Goal: Task Accomplishment & Management: Complete application form

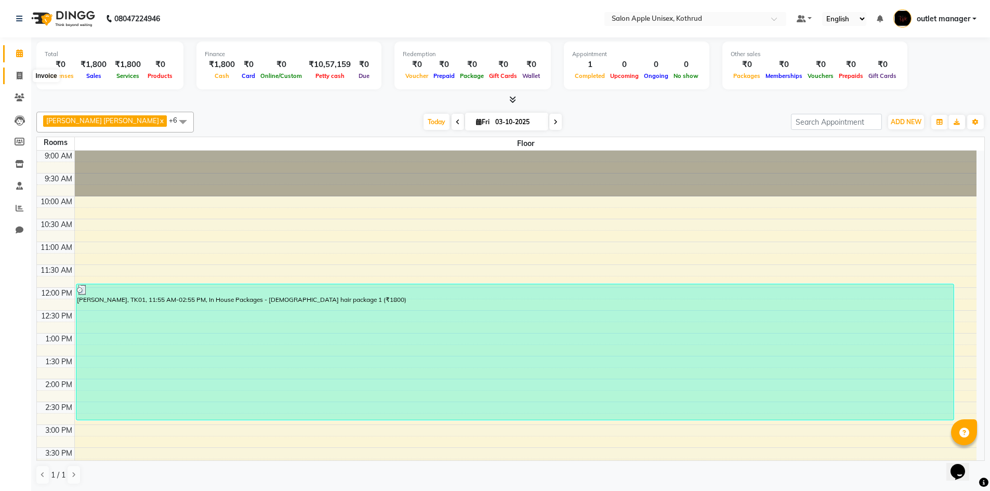
click at [17, 75] on icon at bounding box center [20, 76] width 6 height 8
select select "service"
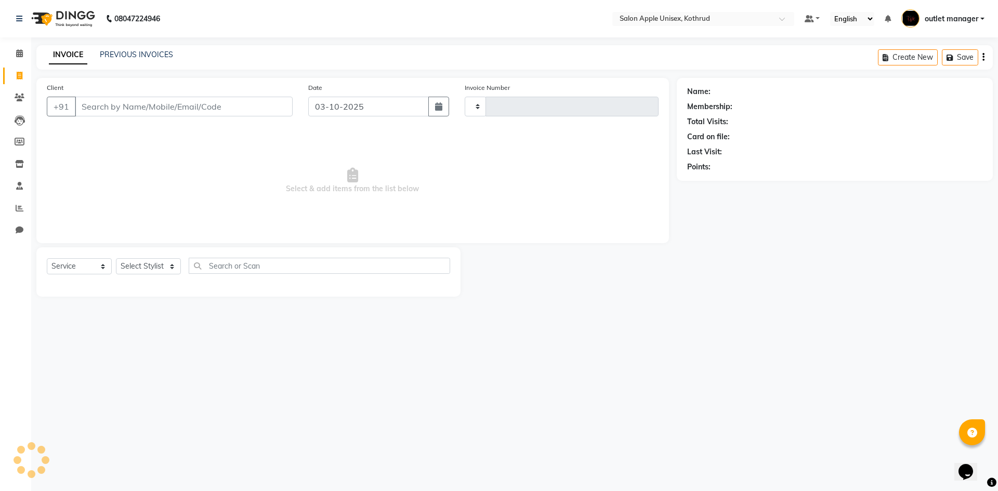
type input "1156"
select select "139"
click at [170, 267] on select "Select Stylist [PERSON_NAME] [PERSON_NAME] [PERSON_NAME] outlet manager [PERSON…" at bounding box center [157, 266] width 83 height 16
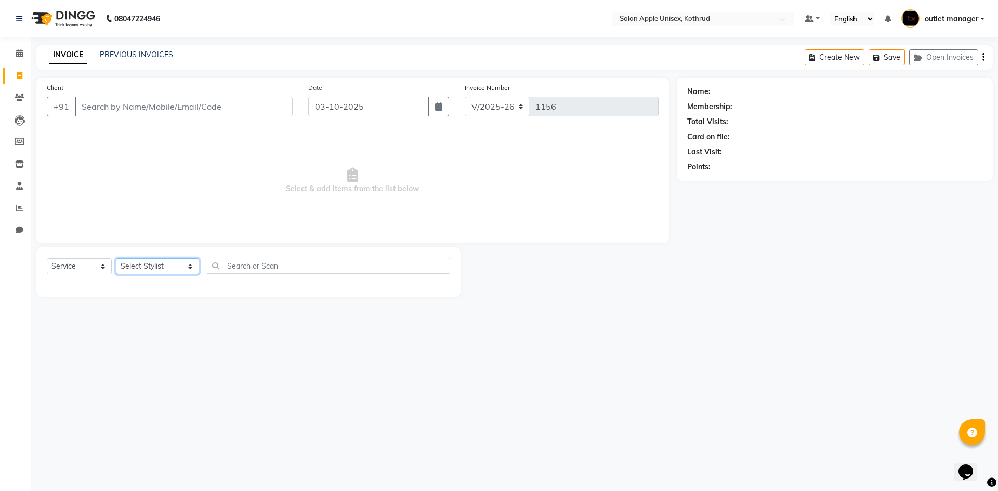
select select "70807"
click at [116, 258] on select "Select Stylist [PERSON_NAME] [PERSON_NAME] [PERSON_NAME] outlet manager [PERSON…" at bounding box center [157, 266] width 83 height 16
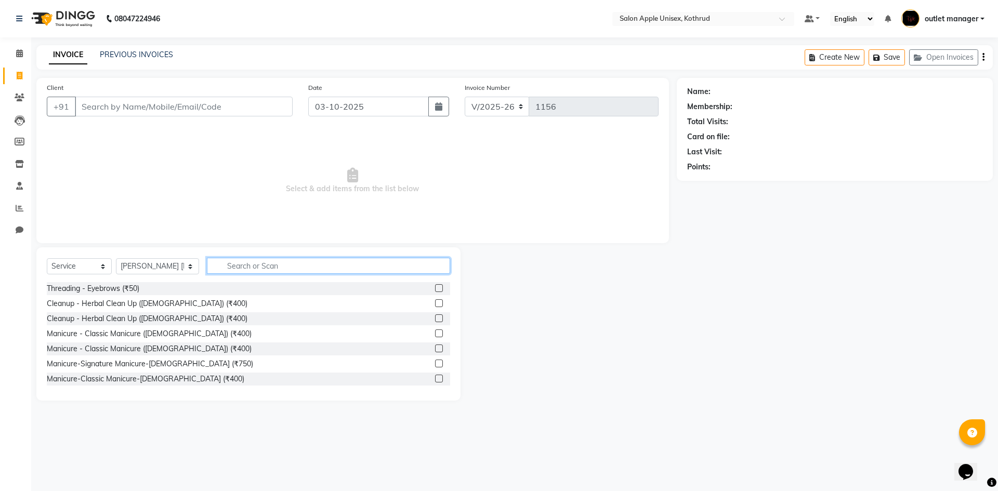
click at [288, 267] on input "text" at bounding box center [328, 266] width 243 height 16
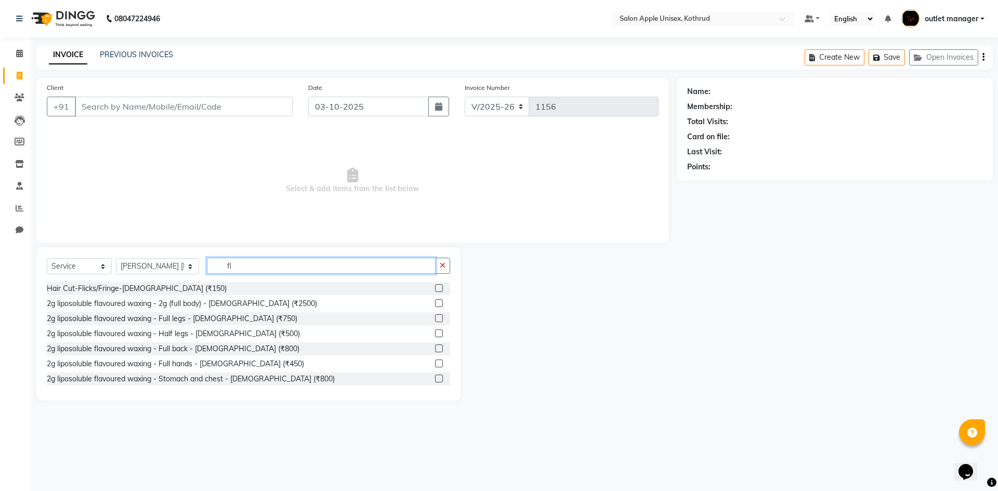
type input "f"
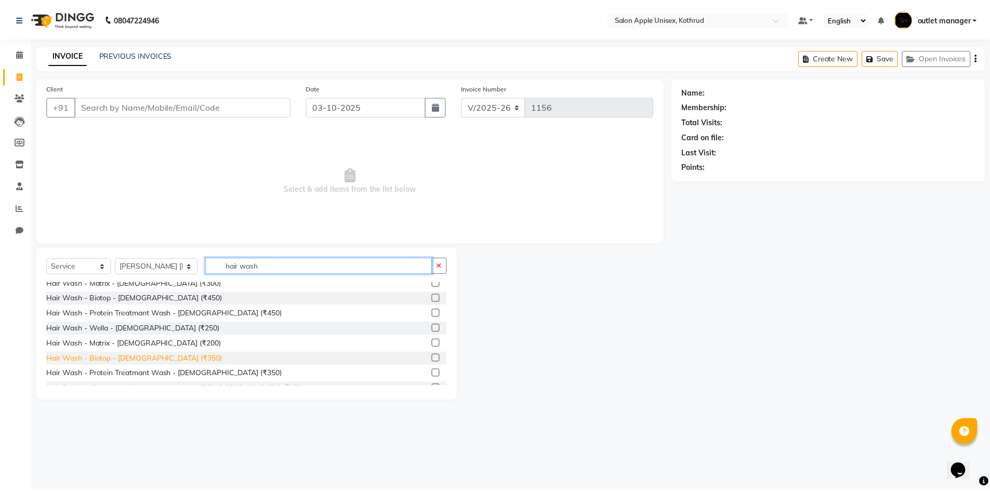
scroll to position [208, 0]
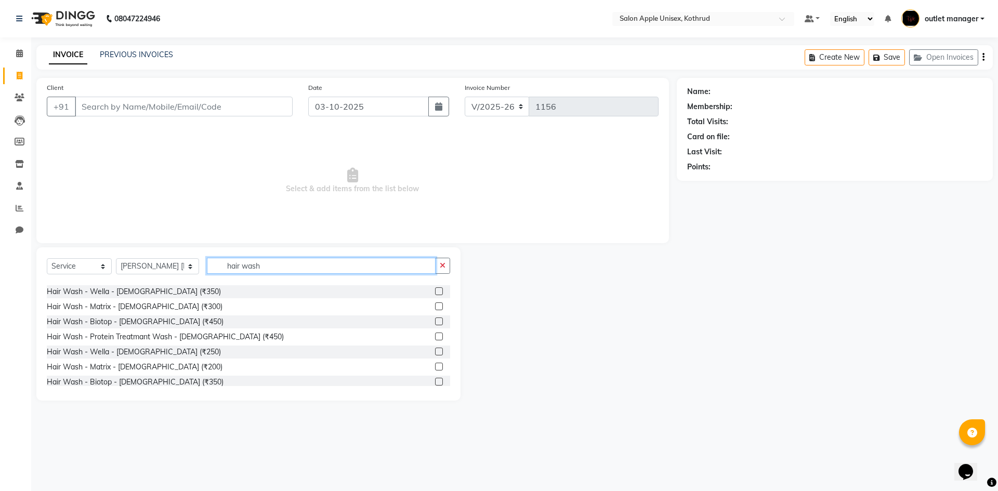
type input "hair wash"
click at [435, 337] on label at bounding box center [439, 337] width 8 height 8
click at [435, 337] on input "checkbox" at bounding box center [438, 337] width 7 height 7
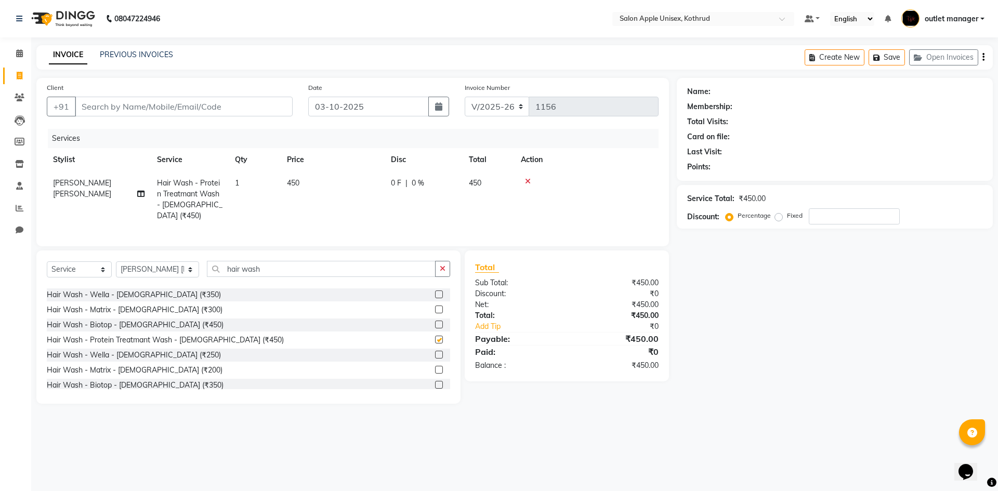
checkbox input "false"
click at [816, 215] on input "number" at bounding box center [854, 216] width 91 height 16
type input "20"
click at [142, 102] on input "Client" at bounding box center [184, 107] width 218 height 20
type input "a"
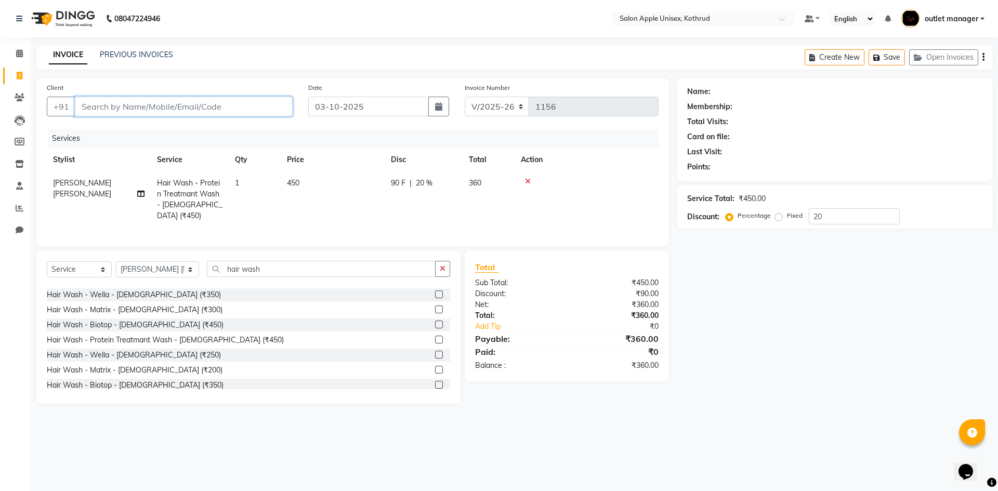
type input "0"
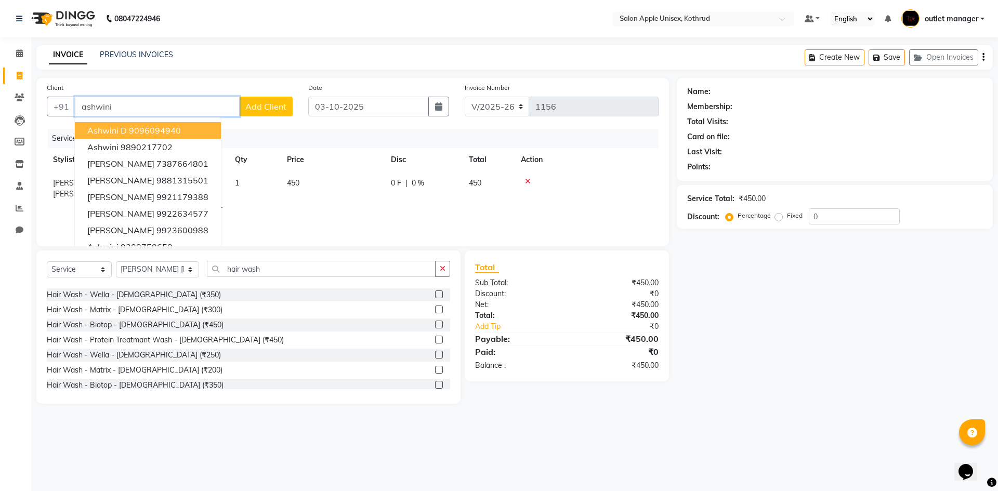
click at [165, 109] on input "ashwini" at bounding box center [157, 107] width 165 height 20
type input "a"
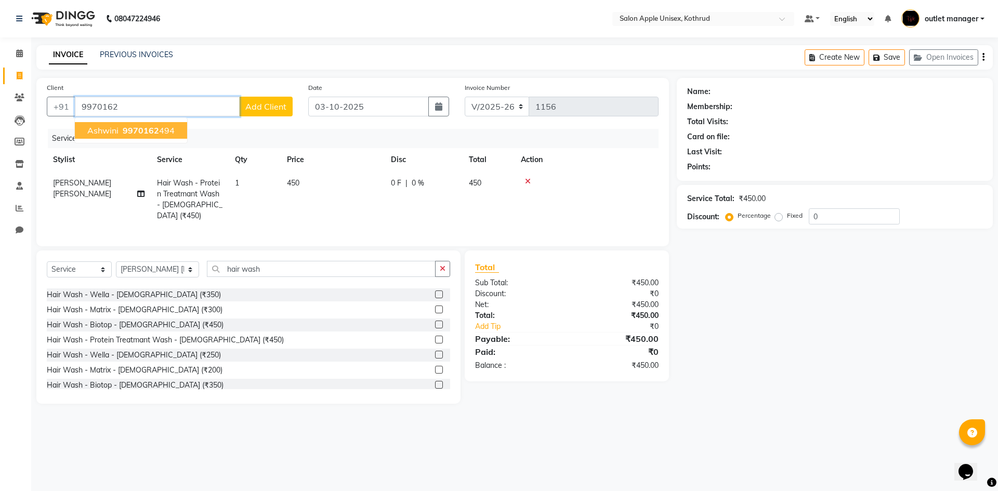
click at [149, 131] on span "9970162" at bounding box center [141, 130] width 36 height 10
type input "9970162494"
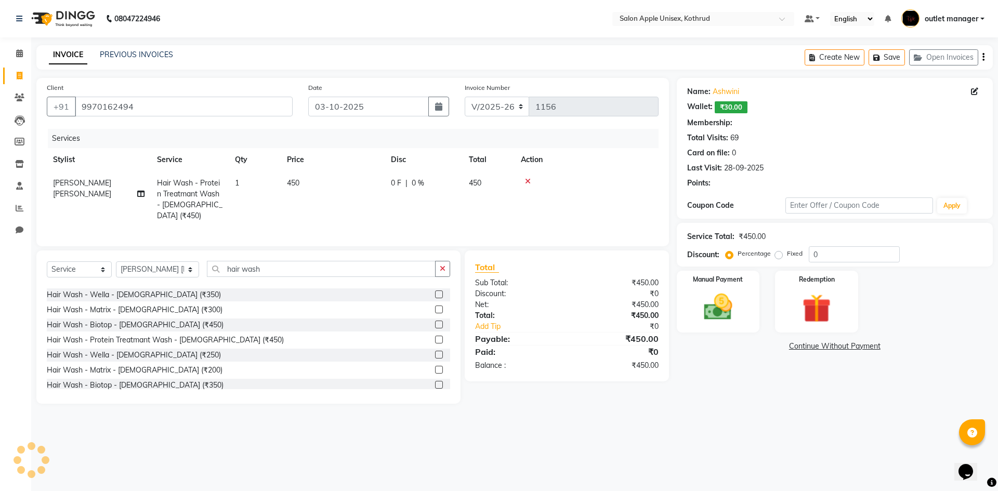
select select "1: Object"
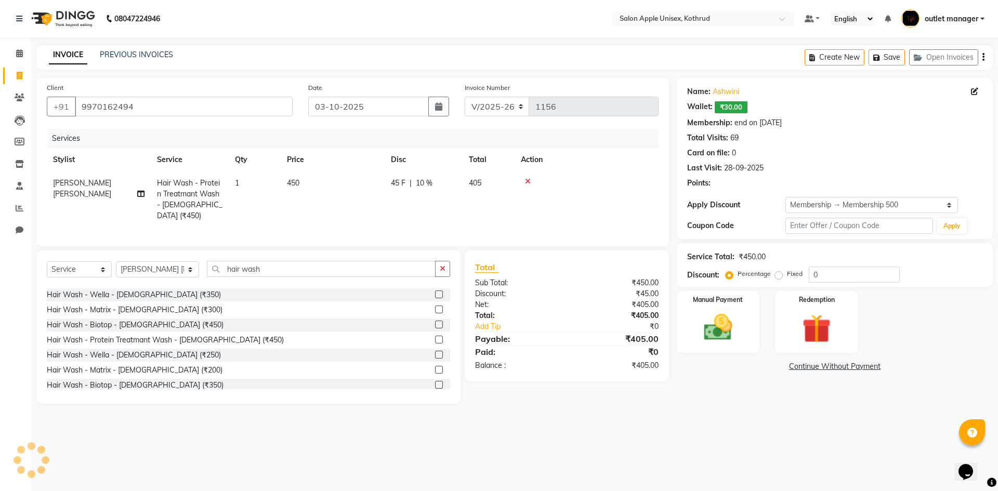
type input "10"
click at [428, 181] on span "10 %" at bounding box center [424, 183] width 17 height 11
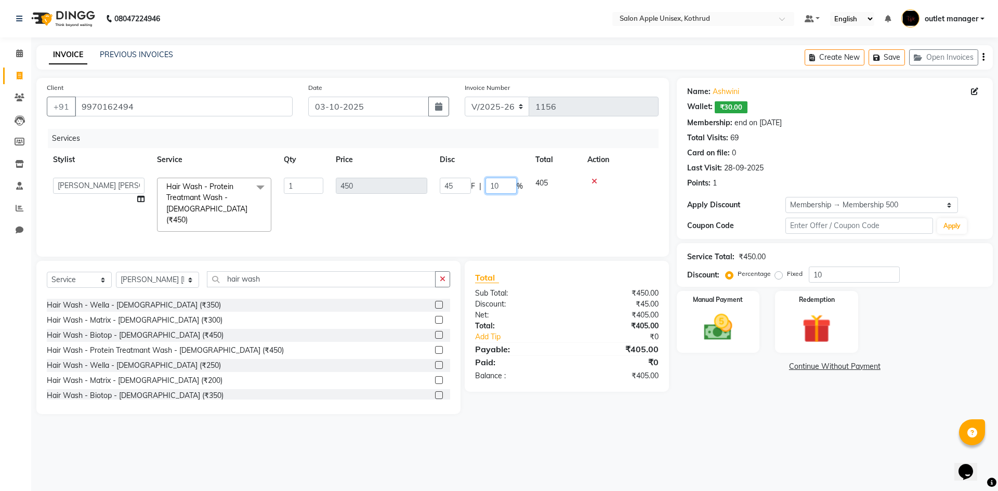
click at [511, 183] on input "10" at bounding box center [500, 186] width 31 height 16
type input "1"
click at [753, 369] on link "Continue Without Payment" at bounding box center [835, 366] width 312 height 11
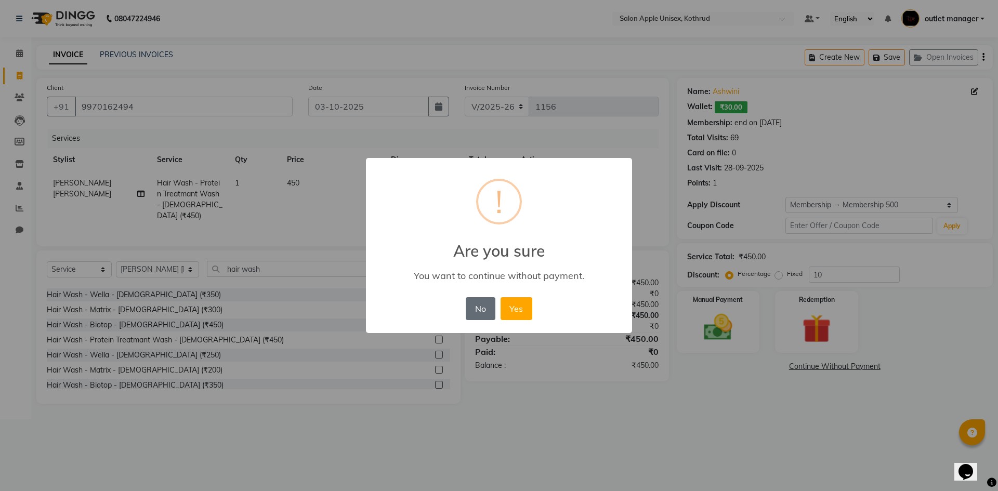
click at [487, 314] on button "No" at bounding box center [480, 308] width 29 height 23
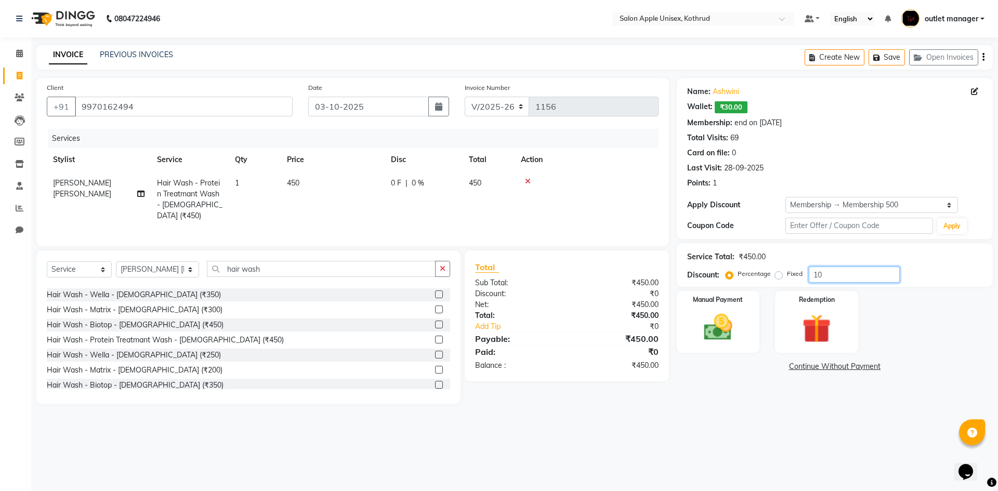
click at [822, 272] on input "10" at bounding box center [854, 275] width 91 height 16
type input "1"
click at [842, 273] on input "number" at bounding box center [854, 275] width 91 height 16
click at [827, 272] on input "number" at bounding box center [854, 275] width 91 height 16
click at [830, 273] on input "number" at bounding box center [854, 275] width 91 height 16
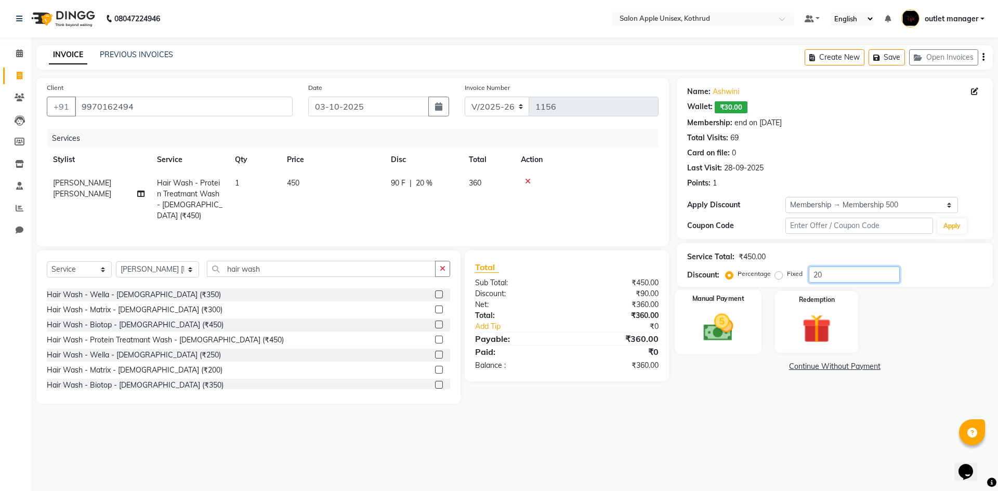
type input "20"
click at [739, 330] on img at bounding box center [718, 327] width 48 height 34
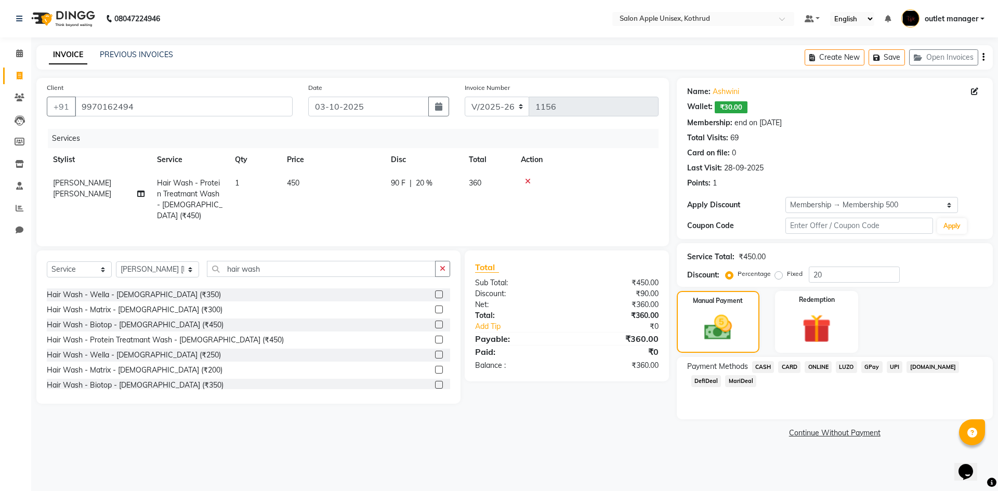
click at [813, 367] on span "ONLINE" at bounding box center [818, 367] width 27 height 12
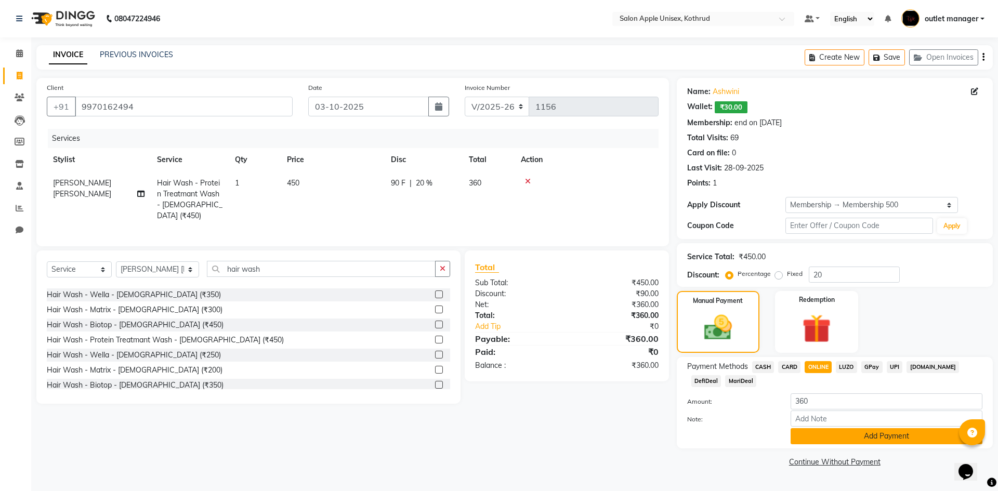
click at [839, 436] on button "Add Payment" at bounding box center [887, 436] width 192 height 16
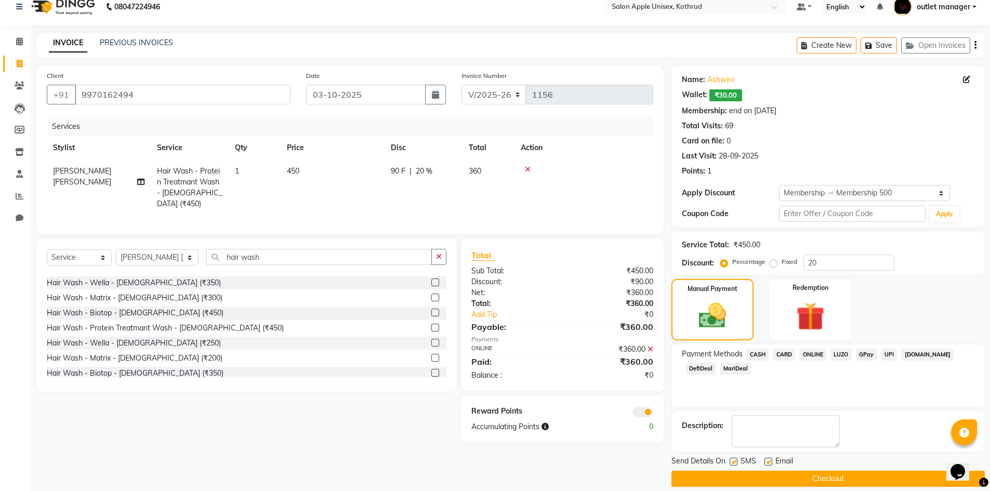
scroll to position [23, 0]
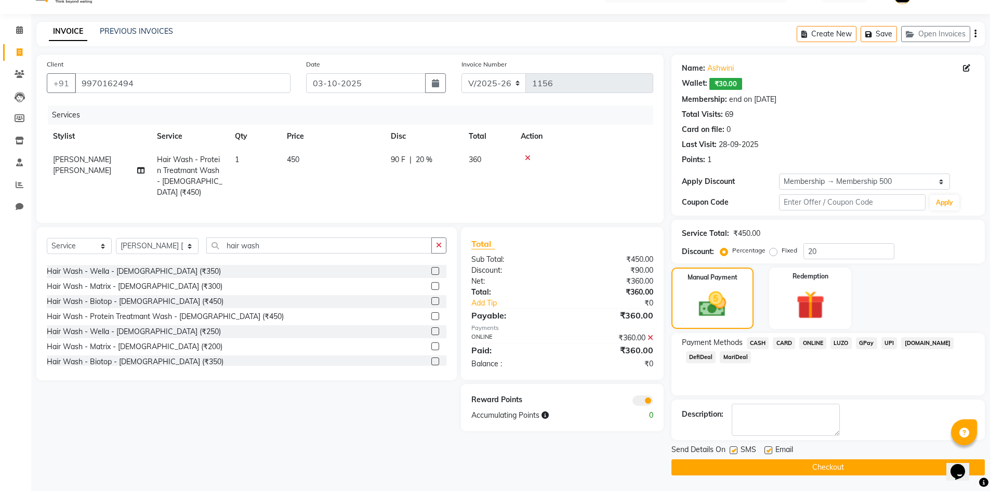
click at [813, 465] on button "Checkout" at bounding box center [828, 467] width 313 height 16
